Goal: Entertainment & Leisure: Consume media (video, audio)

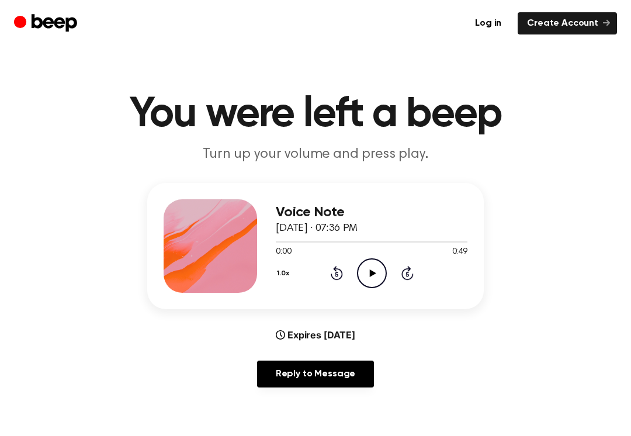
click at [372, 282] on icon "Play Audio" at bounding box center [372, 273] width 30 height 30
click at [330, 276] on icon "Rewind 5 seconds" at bounding box center [336, 272] width 13 height 15
click at [336, 280] on div "1.0x Rewind 5 seconds Pause Audio Skip 5 seconds" at bounding box center [372, 273] width 192 height 30
click at [334, 276] on icon "Rewind 5 seconds" at bounding box center [336, 272] width 13 height 15
click at [333, 277] on icon at bounding box center [336, 273] width 12 height 14
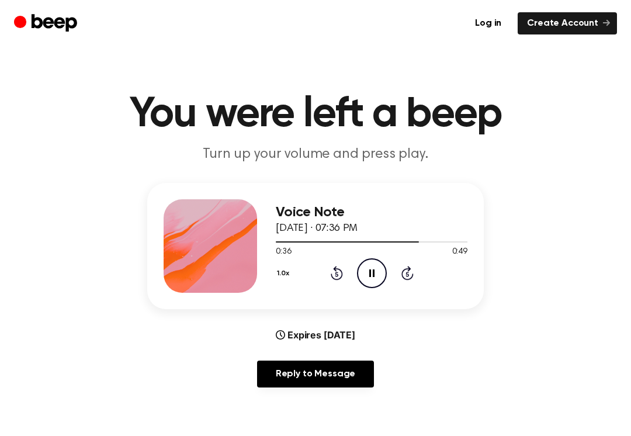
click at [335, 274] on icon at bounding box center [336, 274] width 3 height 5
click at [336, 285] on div "1.0x Rewind 5 seconds Pause Audio Skip 5 seconds" at bounding box center [372, 273] width 192 height 30
click at [339, 277] on icon "Rewind 5 seconds" at bounding box center [336, 272] width 13 height 15
click at [337, 266] on icon "Rewind 5 seconds" at bounding box center [336, 272] width 13 height 15
click at [342, 266] on icon "Rewind 5 seconds" at bounding box center [336, 272] width 13 height 15
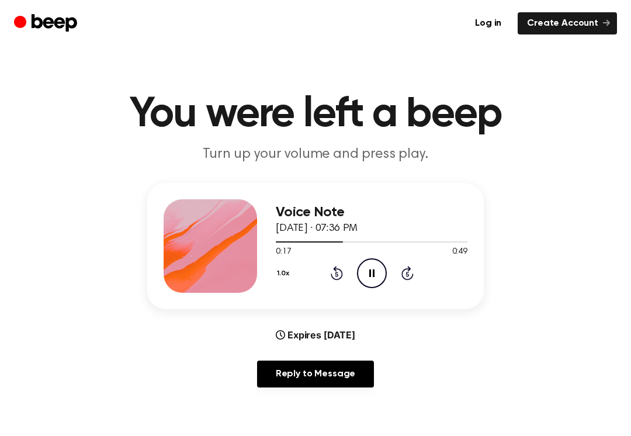
scroll to position [15, 0]
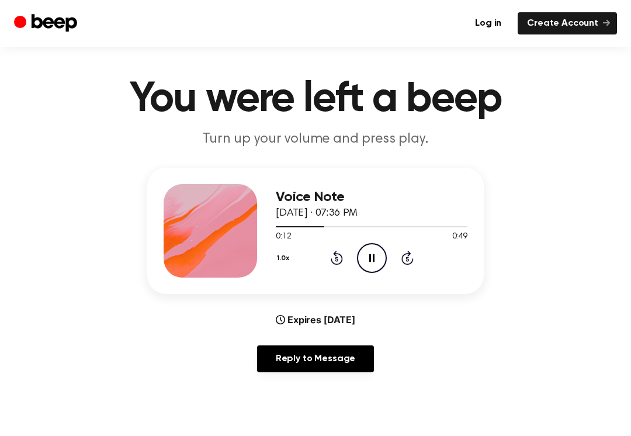
click at [336, 272] on div "1.0x Rewind 5 seconds Pause Audio Skip 5 seconds" at bounding box center [372, 258] width 192 height 30
click at [349, 281] on div "Voice Note [DATE] · 07:36 PM 0:12 0:49 Your browser does not support the [objec…" at bounding box center [315, 231] width 336 height 126
click at [334, 258] on icon "Rewind 5 seconds" at bounding box center [336, 257] width 13 height 15
click at [341, 257] on icon at bounding box center [336, 257] width 12 height 14
click at [337, 246] on div "1.0x Rewind 5 seconds Pause Audio Skip 5 seconds" at bounding box center [372, 258] width 192 height 30
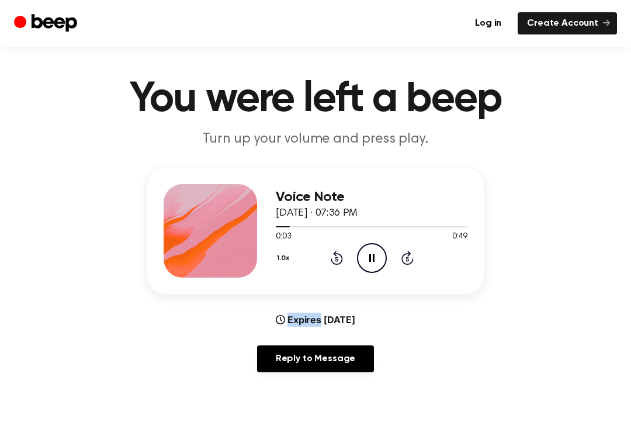
click at [339, 260] on icon "Rewind 5 seconds" at bounding box center [336, 257] width 13 height 15
click at [336, 257] on icon at bounding box center [336, 259] width 3 height 5
click at [343, 276] on div "Voice Note [DATE] · 07:36 PM 0:00 0:49 Your browser does not support the [objec…" at bounding box center [372, 230] width 192 height 93
click at [378, 260] on icon "Play Audio" at bounding box center [372, 258] width 30 height 30
click at [376, 265] on icon "Pause Audio" at bounding box center [372, 258] width 30 height 30
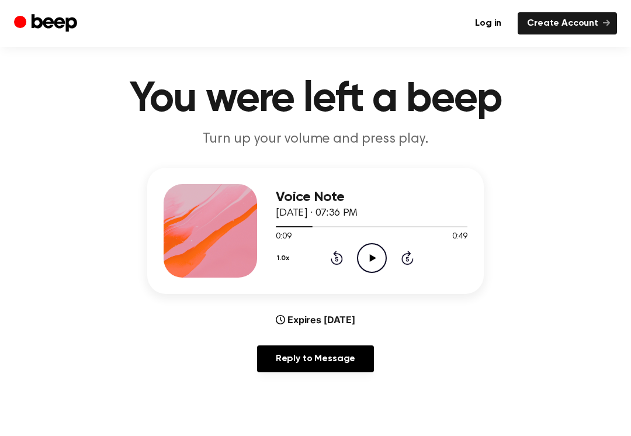
click at [374, 266] on icon "Play Audio" at bounding box center [372, 258] width 30 height 30
click at [374, 254] on icon at bounding box center [371, 258] width 5 height 8
